Goal: Transaction & Acquisition: Purchase product/service

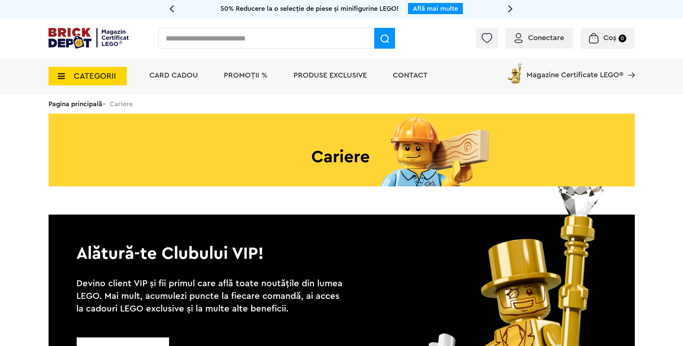
click at [534, 34] on span "Conectare" at bounding box center [546, 37] width 36 height 7
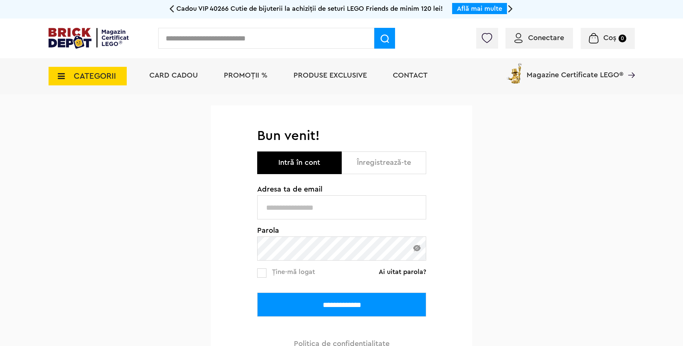
click at [349, 205] on input "text" at bounding box center [341, 207] width 169 height 24
type input "**********"
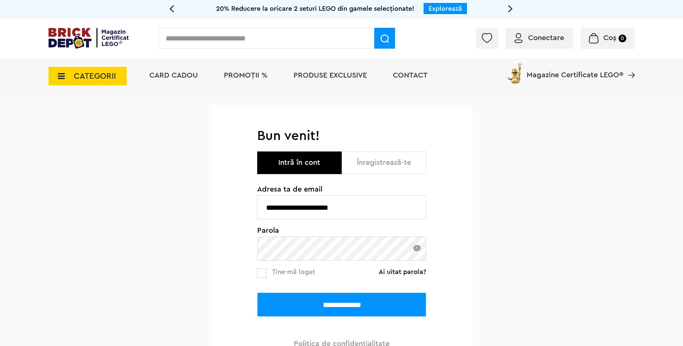
click at [365, 307] on input "**********" at bounding box center [341, 304] width 169 height 24
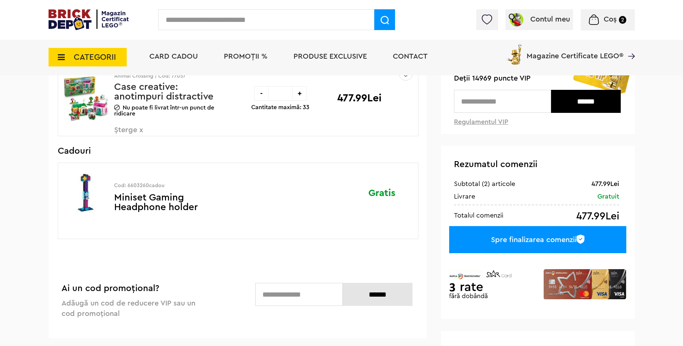
scroll to position [89, 0]
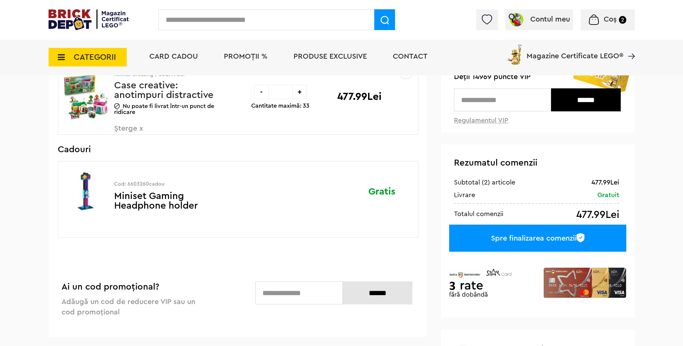
click at [290, 300] on input "text" at bounding box center [298, 292] width 87 height 23
type input "*********"
click at [372, 290] on input "******" at bounding box center [378, 292] width 70 height 23
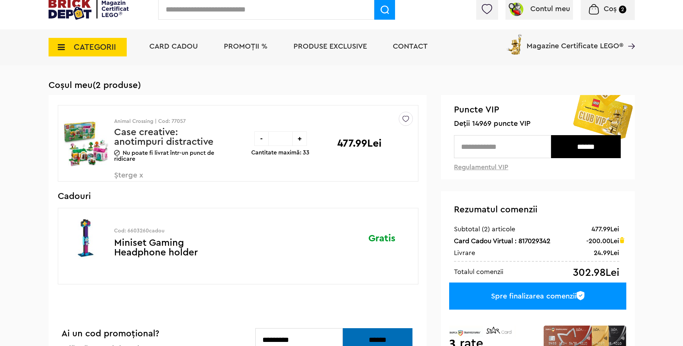
scroll to position [44, 0]
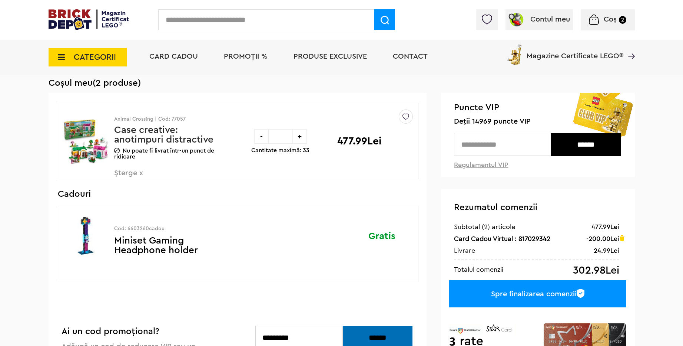
click at [507, 295] on div "Spre finalizarea comenzii" at bounding box center [537, 293] width 177 height 27
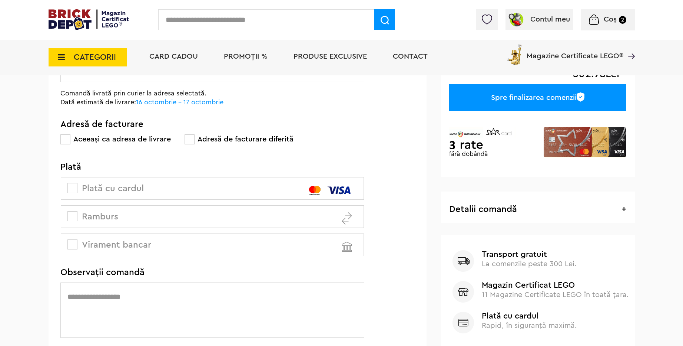
scroll to position [133, 0]
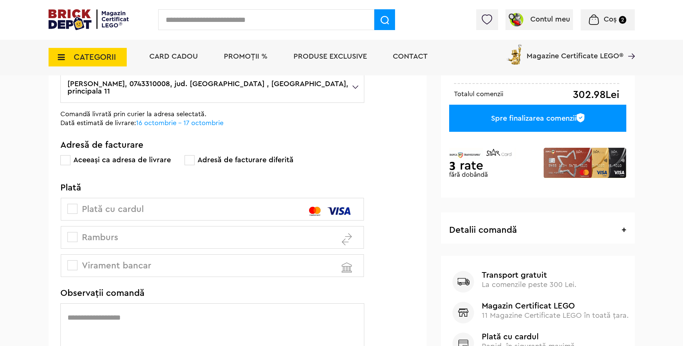
click at [69, 206] on label "Plată cu cardul" at bounding box center [212, 209] width 303 height 23
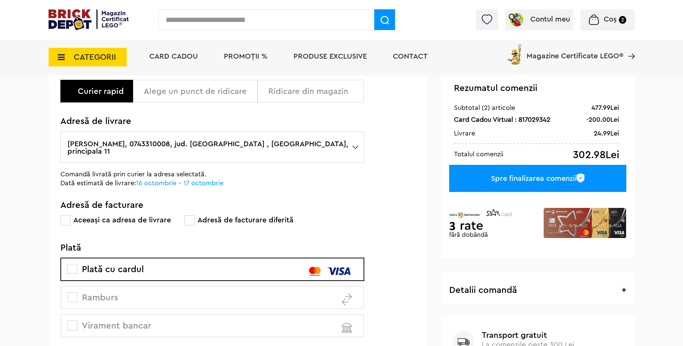
scroll to position [89, 0]
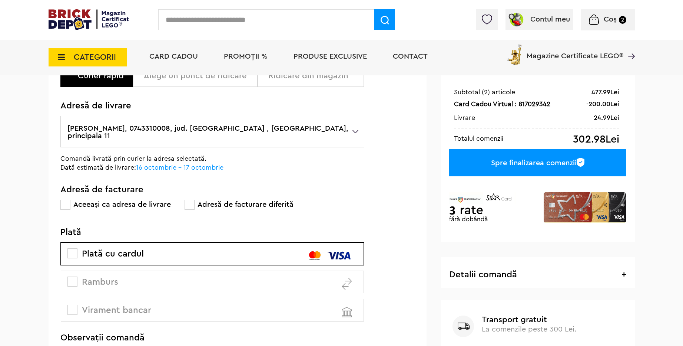
click at [75, 276] on span at bounding box center [72, 281] width 10 height 10
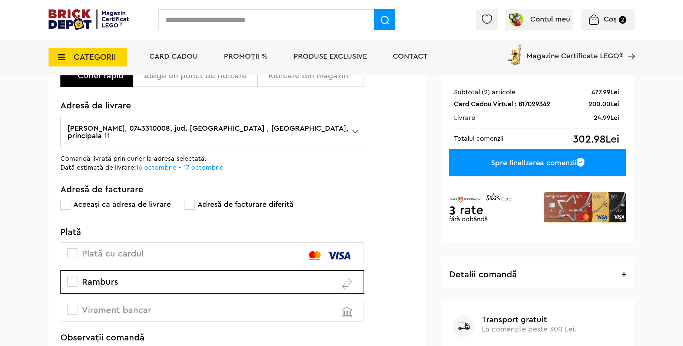
click at [86, 305] on span "Virament bancar" at bounding box center [110, 309] width 82 height 9
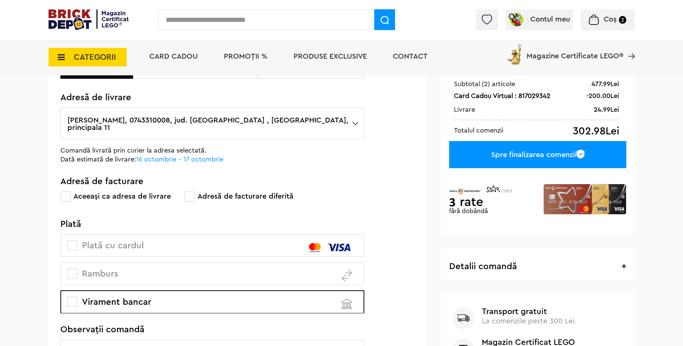
scroll to position [0, 0]
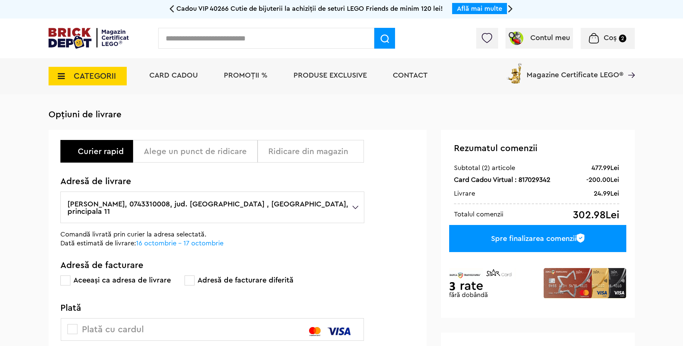
click at [170, 148] on div "Alege un punct de ridicare" at bounding box center [198, 151] width 108 height 9
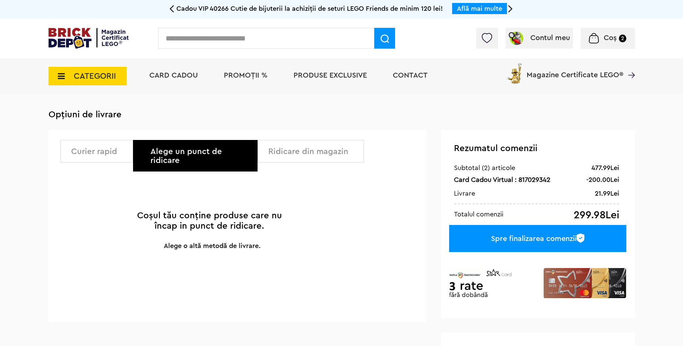
click at [96, 150] on div "Curier rapid" at bounding box center [99, 151] width 57 height 9
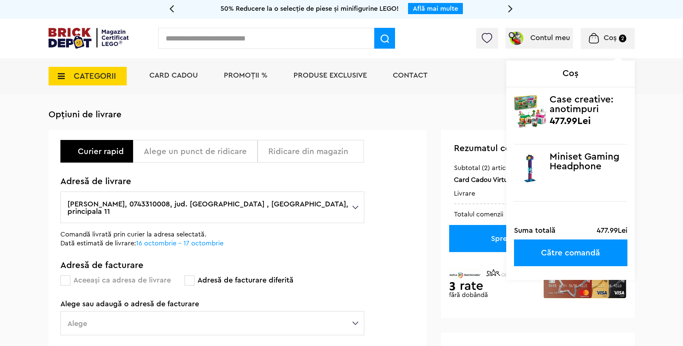
click at [612, 32] on div "Coș 2 Coș Case creative: anotimpuri distractive 477.99Lei Miniset Gaming Headph…" at bounding box center [608, 38] width 54 height 21
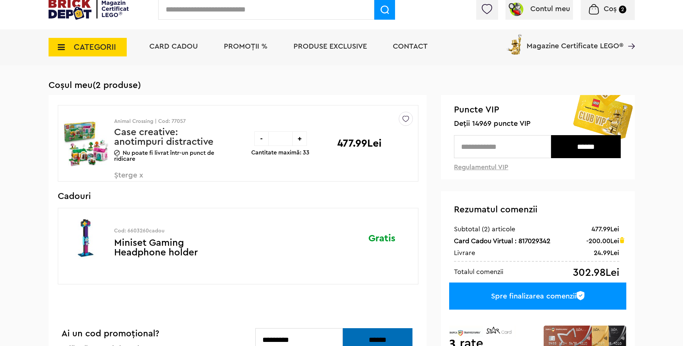
scroll to position [44, 0]
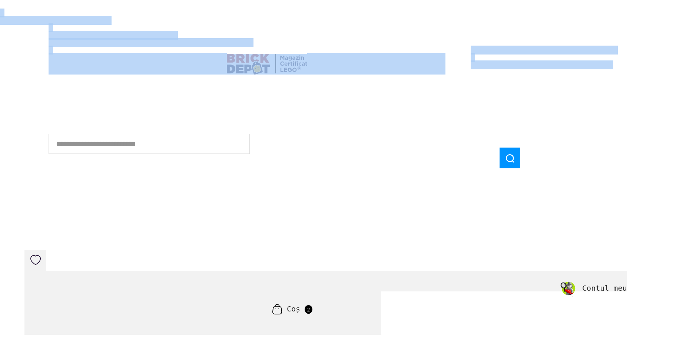
scroll to position [26, 0]
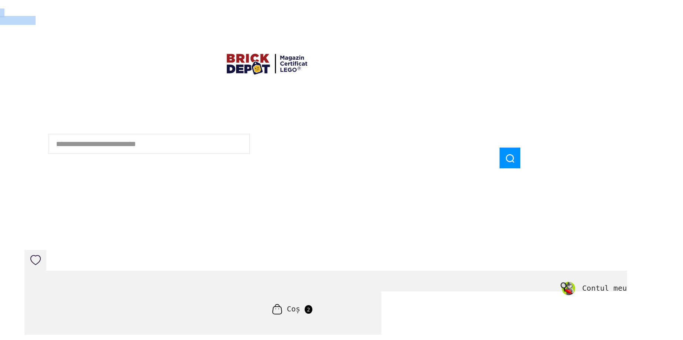
drag, startPoint x: 1, startPoint y: 10, endPoint x: 47, endPoint y: 19, distance: 46.4
copy pre "Array ( [securityToken] => 5ee8d54e737ea1e0f7c549977b9c57ad [customers_host_add…"
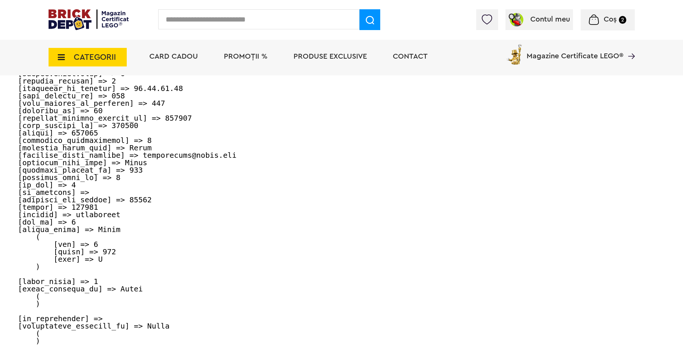
scroll to position [578, 0]
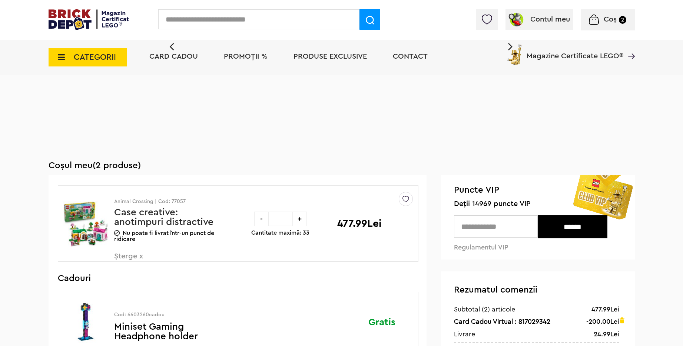
scroll to position [2135, 0]
